Goal: Check status: Check status

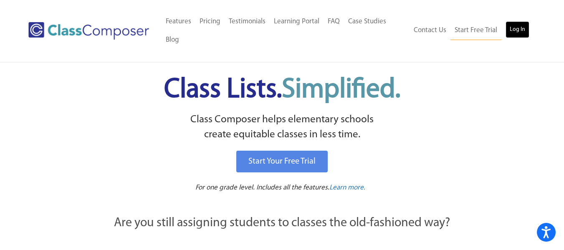
click at [512, 31] on link "Log In" at bounding box center [517, 29] width 24 height 17
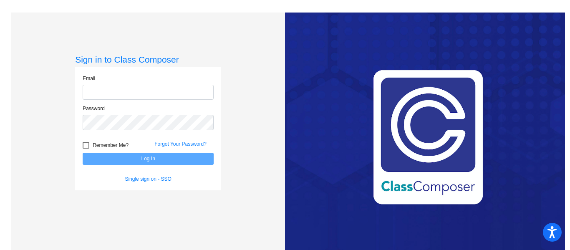
type input "carli.elble@bkwschools.org"
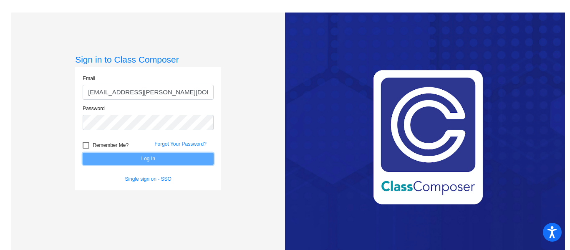
click at [121, 161] on button "Log In" at bounding box center [148, 159] width 131 height 12
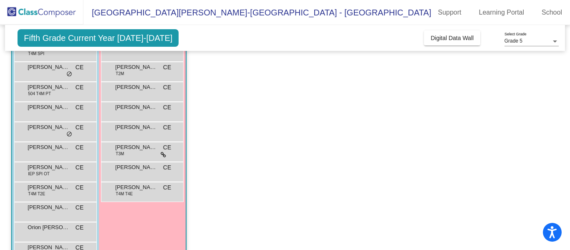
scroll to position [177, 0]
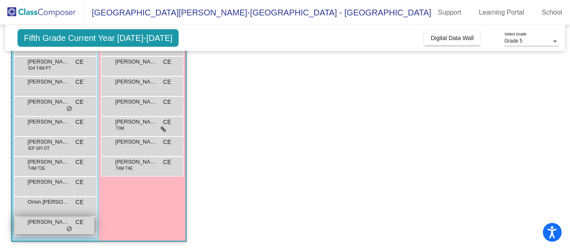
click at [49, 225] on span "Russell Hotaling" at bounding box center [49, 222] width 42 height 8
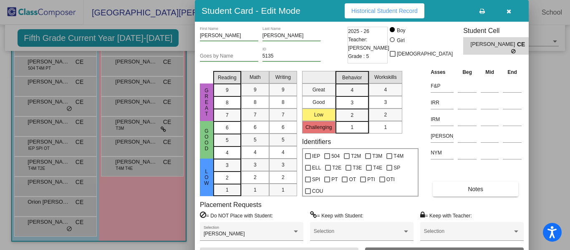
click at [406, 6] on button "Historical Student Record" at bounding box center [385, 10] width 80 height 15
click at [509, 10] on icon "button" at bounding box center [509, 11] width 5 height 6
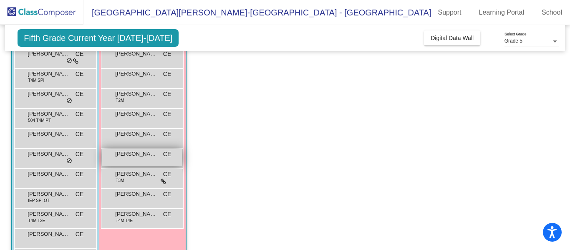
scroll to position [83, 0]
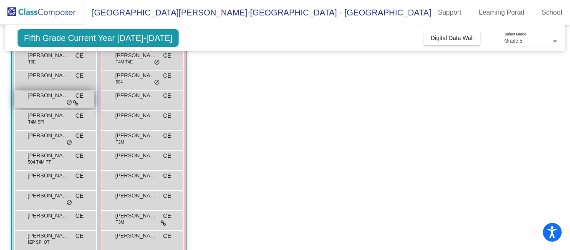
click at [65, 101] on div "David Scollan CE lock do_not_disturb_alt" at bounding box center [55, 99] width 80 height 17
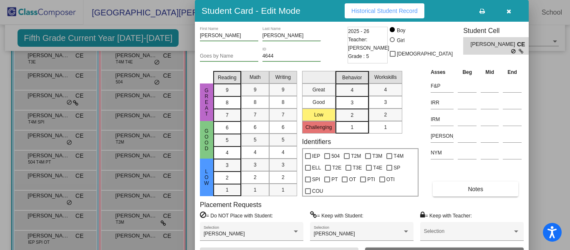
click at [361, 12] on span "Historical Student Record" at bounding box center [384, 11] width 66 height 7
click at [512, 11] on button "button" at bounding box center [508, 10] width 27 height 15
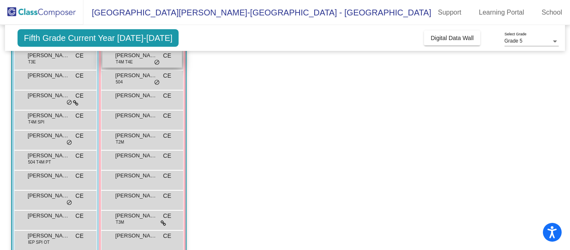
click at [130, 63] on span "T4M T4E" at bounding box center [124, 62] width 17 height 6
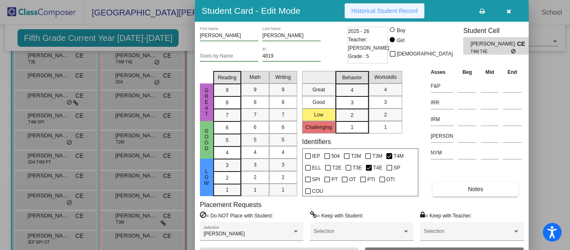
click at [390, 10] on span "Historical Student Record" at bounding box center [384, 11] width 66 height 7
click at [509, 10] on icon "button" at bounding box center [509, 11] width 5 height 6
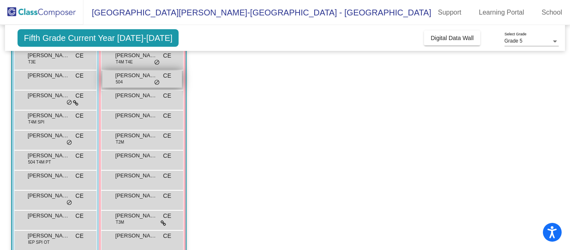
click at [134, 80] on div "Ava Willsey 504 CE lock do_not_disturb_alt" at bounding box center [142, 79] width 80 height 17
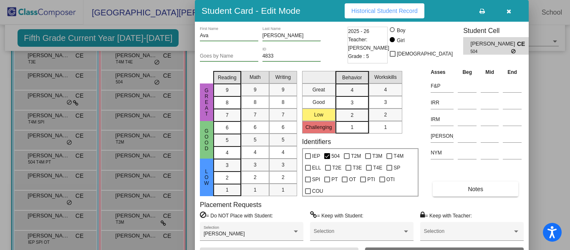
click at [513, 13] on button "button" at bounding box center [508, 10] width 27 height 15
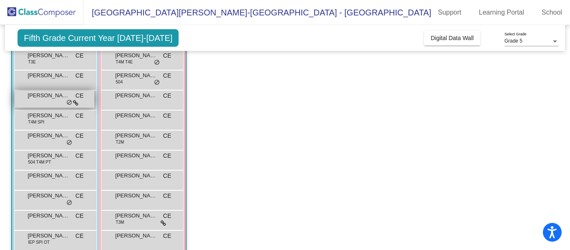
scroll to position [125, 0]
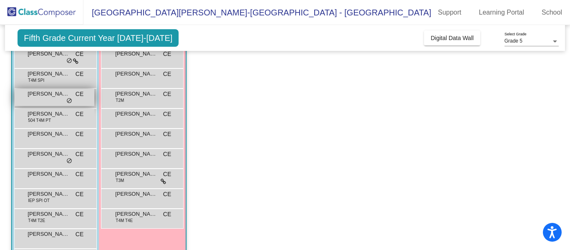
click at [54, 100] on div "Eli Geel CE lock do_not_disturb_alt" at bounding box center [55, 97] width 80 height 17
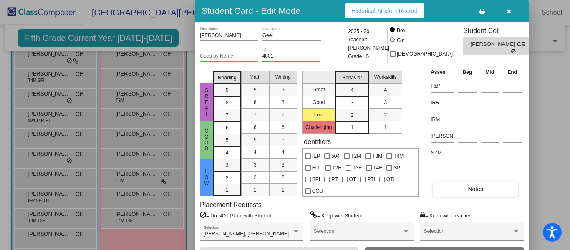
click at [353, 7] on button "Historical Student Record" at bounding box center [385, 10] width 80 height 15
click at [506, 11] on button "button" at bounding box center [508, 10] width 27 height 15
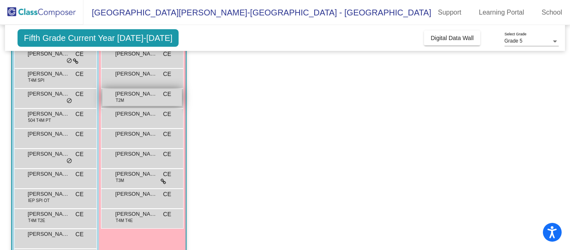
click at [151, 96] on span "Kerrin Nichols" at bounding box center [136, 94] width 42 height 8
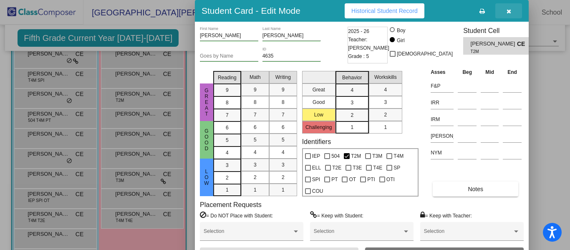
click at [507, 11] on icon "button" at bounding box center [509, 11] width 5 height 6
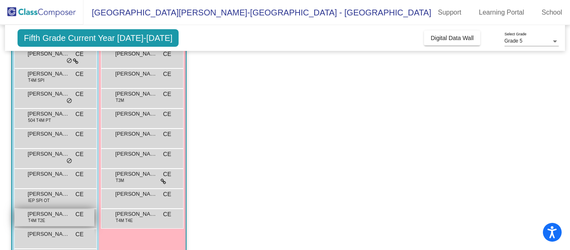
scroll to position [177, 0]
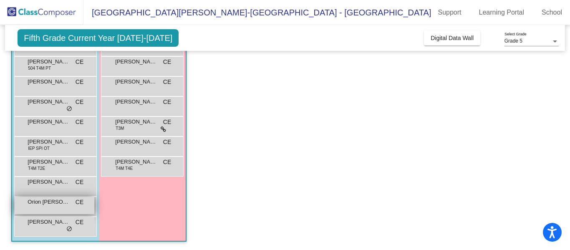
click at [68, 209] on div "Orion Hazen CE lock do_not_disturb_alt" at bounding box center [55, 205] width 80 height 17
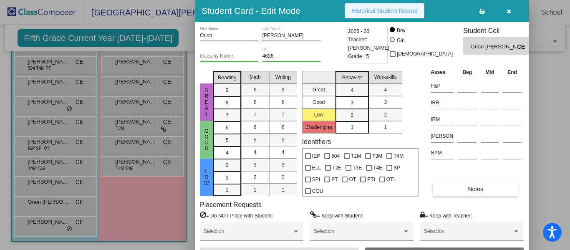
click at [368, 10] on span "Historical Student Record" at bounding box center [384, 11] width 66 height 7
click at [512, 13] on button "button" at bounding box center [508, 10] width 27 height 15
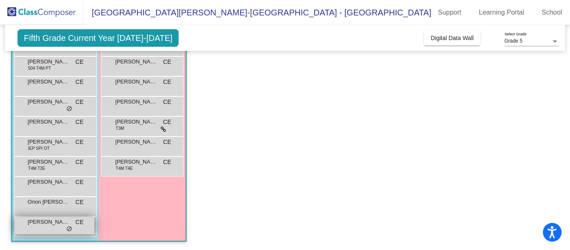
click at [43, 223] on span "Russell Hotaling" at bounding box center [49, 222] width 42 height 8
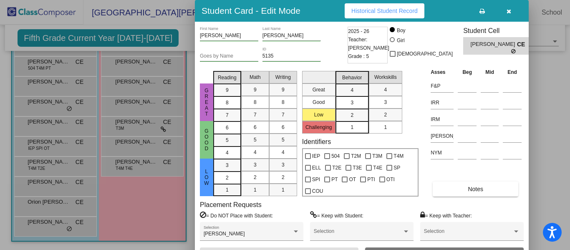
click at [366, 10] on span "Historical Student Record" at bounding box center [384, 11] width 66 height 7
click at [509, 10] on icon "button" at bounding box center [509, 11] width 5 height 6
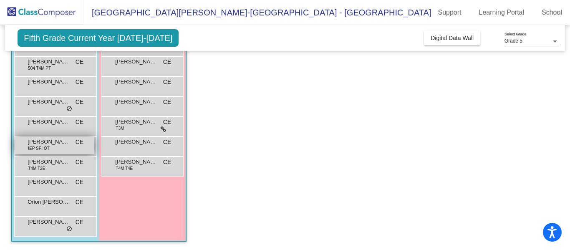
click at [53, 141] on span "Kai Prusky" at bounding box center [49, 142] width 42 height 8
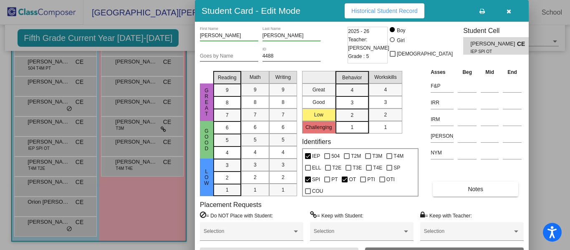
click at [398, 12] on span "Historical Student Record" at bounding box center [384, 11] width 66 height 7
click at [508, 7] on button "button" at bounding box center [508, 10] width 27 height 15
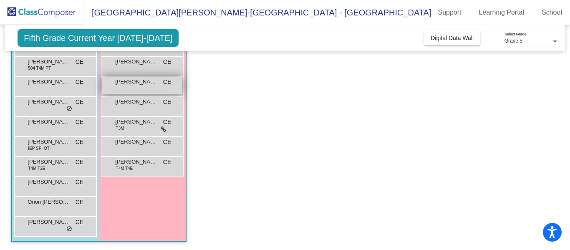
click at [141, 84] on span "Lola Danishevsky" at bounding box center [136, 82] width 42 height 8
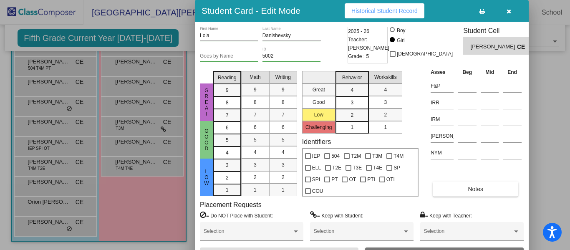
click at [408, 11] on span "Historical Student Record" at bounding box center [384, 11] width 66 height 7
click at [508, 14] on icon "button" at bounding box center [509, 11] width 5 height 6
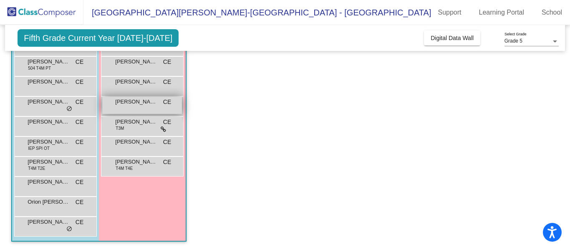
click at [138, 107] on div "Mary O'Connell CE lock do_not_disturb_alt" at bounding box center [142, 105] width 80 height 17
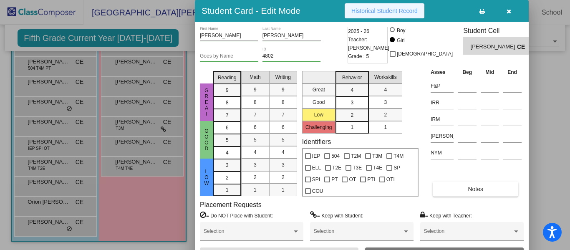
click at [379, 11] on span "Historical Student Record" at bounding box center [384, 11] width 66 height 7
click at [512, 8] on button "button" at bounding box center [508, 10] width 27 height 15
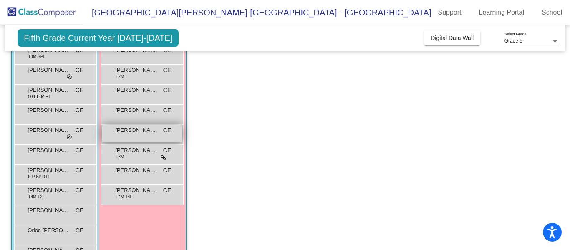
scroll to position [136, 0]
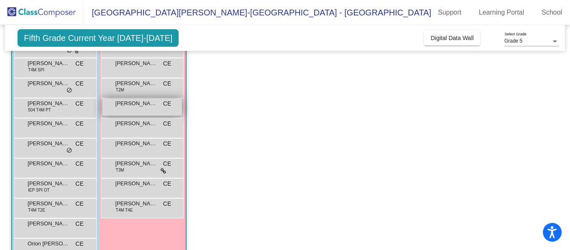
click at [139, 104] on span "Lily Rapp" at bounding box center [136, 103] width 42 height 8
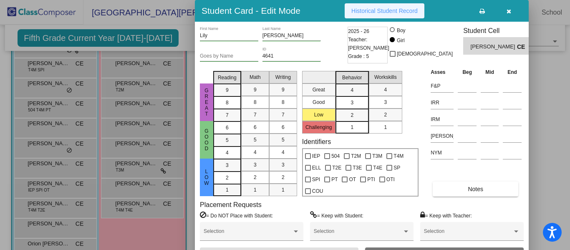
click at [388, 13] on span "Historical Student Record" at bounding box center [384, 11] width 66 height 7
click at [508, 11] on icon "button" at bounding box center [509, 11] width 5 height 6
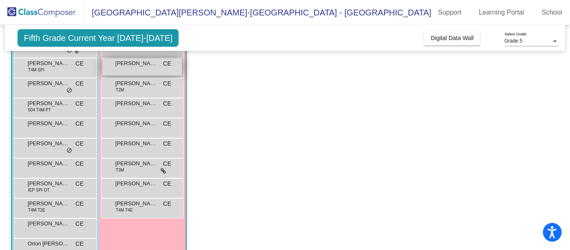
scroll to position [94, 0]
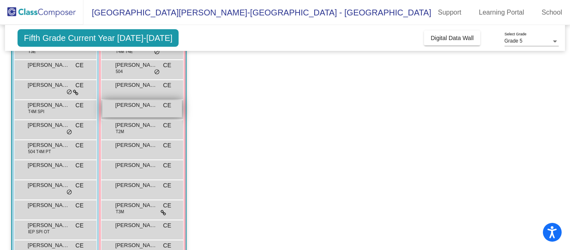
click at [126, 108] on span "Danielle German" at bounding box center [136, 105] width 42 height 8
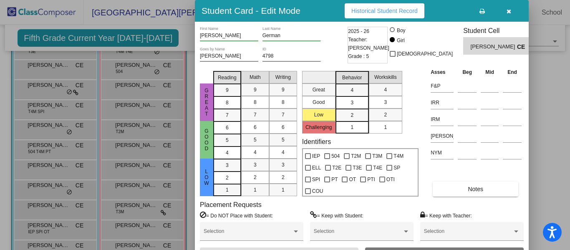
click at [395, 11] on span "Historical Student Record" at bounding box center [384, 11] width 66 height 7
click at [509, 13] on icon "button" at bounding box center [509, 11] width 5 height 6
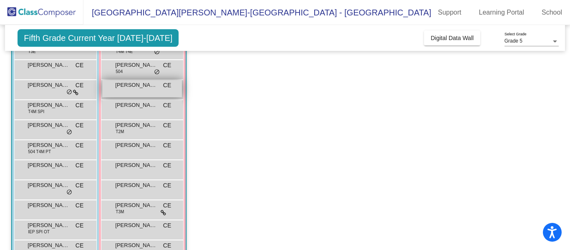
click at [157, 91] on div "Carlee Martineau CE lock do_not_disturb_alt" at bounding box center [142, 88] width 80 height 17
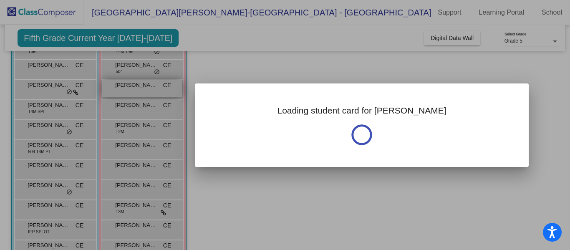
click at [157, 91] on div at bounding box center [285, 125] width 570 height 250
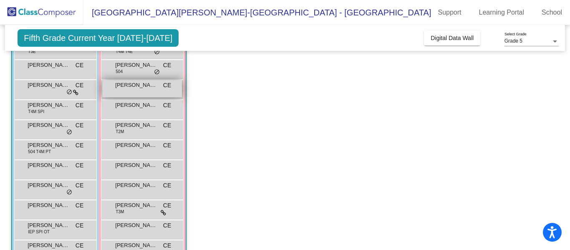
click at [121, 88] on span "Carlee Martineau" at bounding box center [136, 85] width 42 height 8
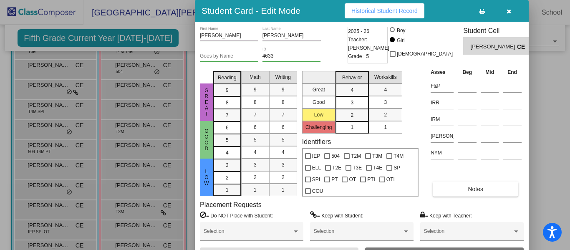
click at [367, 9] on span "Historical Student Record" at bounding box center [384, 11] width 66 height 7
click at [510, 8] on icon "button" at bounding box center [509, 11] width 5 height 6
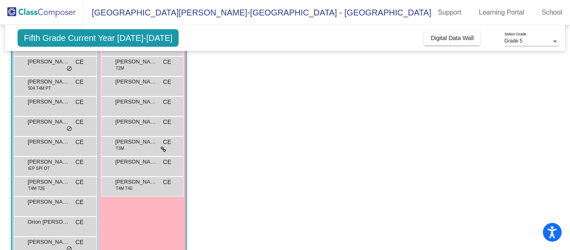
scroll to position [177, 0]
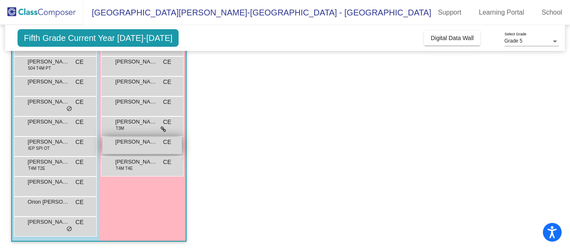
click at [130, 148] on div "Sophie Blanck CE lock do_not_disturb_alt" at bounding box center [142, 145] width 80 height 17
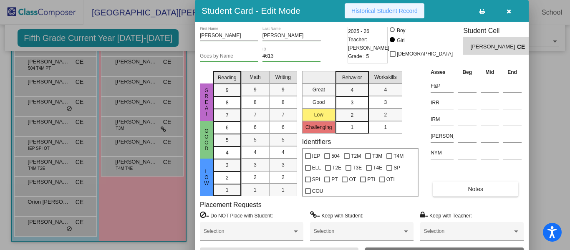
click at [401, 17] on button "Historical Student Record" at bounding box center [385, 10] width 80 height 15
click at [512, 11] on button "button" at bounding box center [508, 10] width 27 height 15
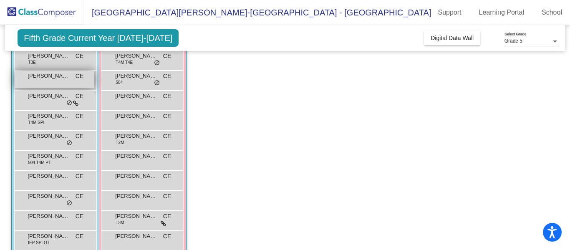
scroll to position [94, 0]
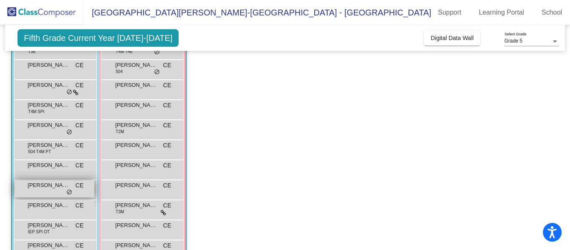
click at [38, 187] on span "Gunner Duncan" at bounding box center [49, 185] width 42 height 8
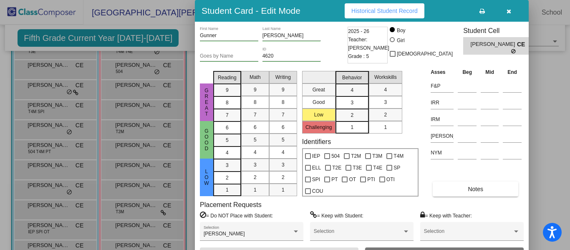
click at [409, 10] on span "Historical Student Record" at bounding box center [384, 11] width 66 height 7
click at [509, 10] on icon "button" at bounding box center [509, 11] width 5 height 6
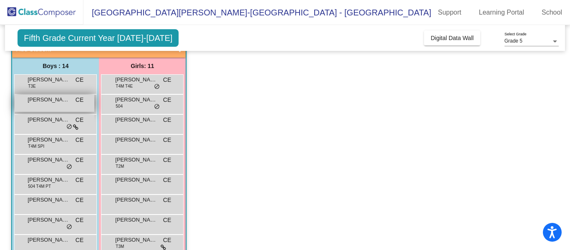
scroll to position [52, 0]
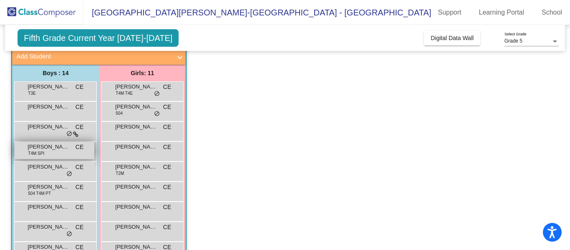
click at [52, 146] on span "Draken Parry" at bounding box center [49, 147] width 42 height 8
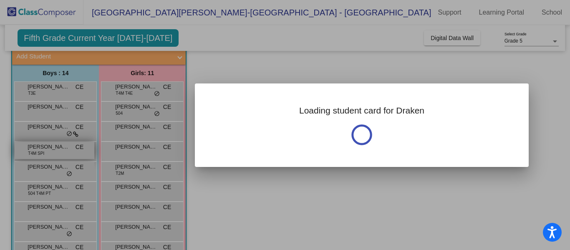
click at [52, 146] on div at bounding box center [285, 125] width 570 height 250
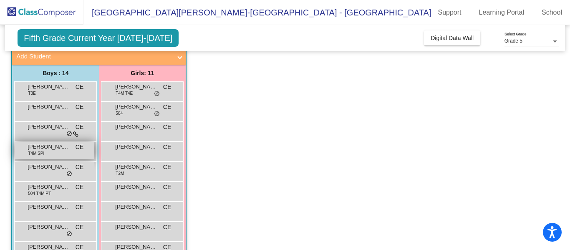
click at [54, 150] on span "Draken Parry" at bounding box center [49, 147] width 42 height 8
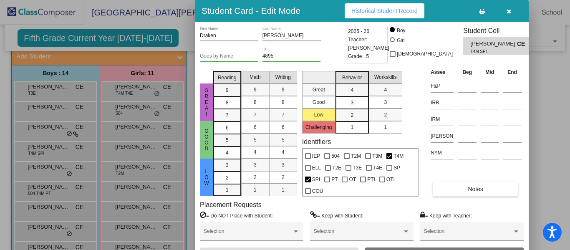
click at [397, 3] on button "Historical Student Record" at bounding box center [385, 10] width 80 height 15
click at [511, 14] on icon "button" at bounding box center [509, 11] width 5 height 6
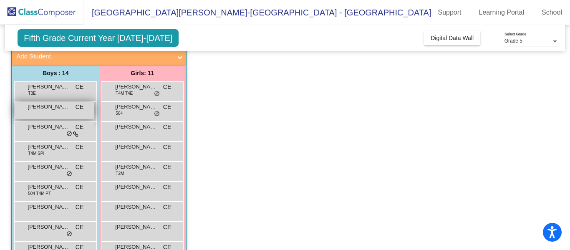
click at [41, 110] on span "Caden Quinn" at bounding box center [49, 107] width 42 height 8
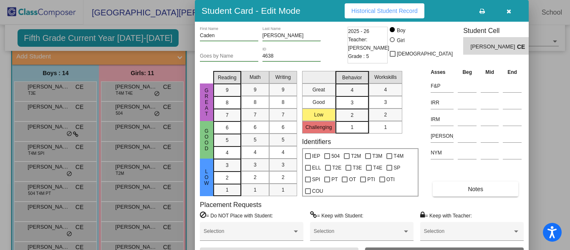
click at [382, 10] on span "Historical Student Record" at bounding box center [384, 11] width 66 height 7
click at [507, 10] on icon "button" at bounding box center [509, 11] width 5 height 6
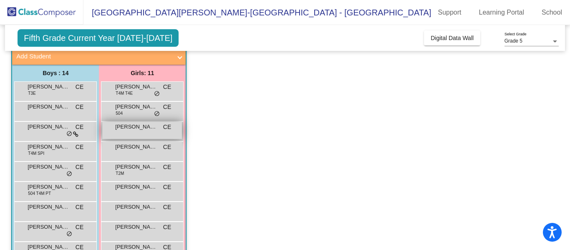
click at [126, 132] on div "Carlee Martineau CE lock do_not_disturb_alt" at bounding box center [142, 130] width 80 height 17
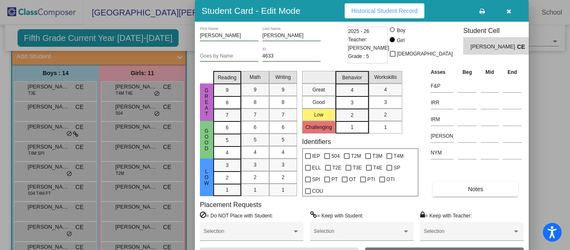
click at [374, 8] on span "Historical Student Record" at bounding box center [384, 11] width 66 height 7
click at [46, 89] on div at bounding box center [285, 125] width 570 height 250
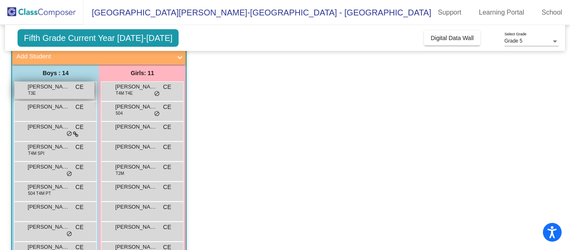
click at [57, 92] on div "Andreo Franze T3E CE lock do_not_disturb_alt" at bounding box center [55, 90] width 80 height 17
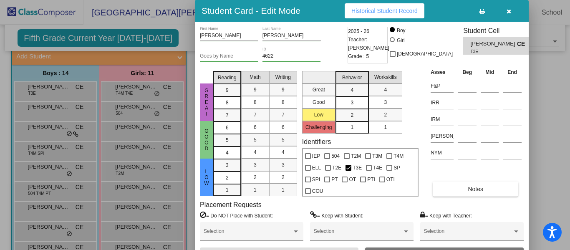
click at [376, 10] on span "Historical Student Record" at bounding box center [384, 11] width 66 height 7
click at [509, 10] on icon "button" at bounding box center [509, 11] width 5 height 6
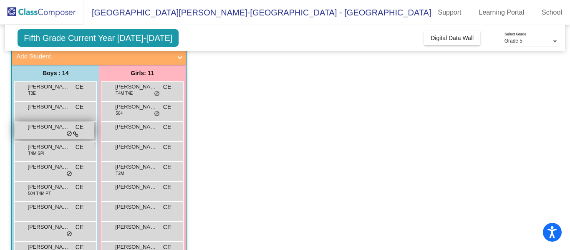
click at [41, 132] on div "David Scollan CE lock do_not_disturb_alt" at bounding box center [55, 130] width 80 height 17
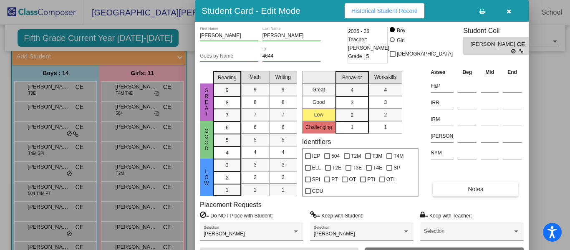
click at [393, 10] on span "Historical Student Record" at bounding box center [384, 11] width 66 height 7
click at [508, 10] on icon "button" at bounding box center [509, 11] width 5 height 6
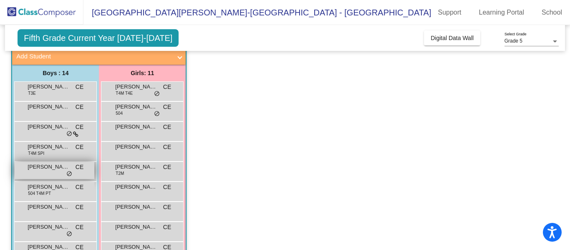
click at [43, 171] on div "Eli Geel CE lock do_not_disturb_alt" at bounding box center [55, 170] width 80 height 17
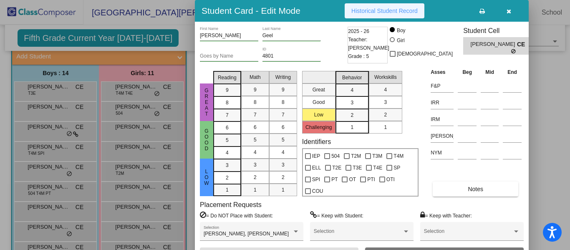
click at [379, 15] on button "Historical Student Record" at bounding box center [385, 10] width 80 height 15
